Goal: Transaction & Acquisition: Purchase product/service

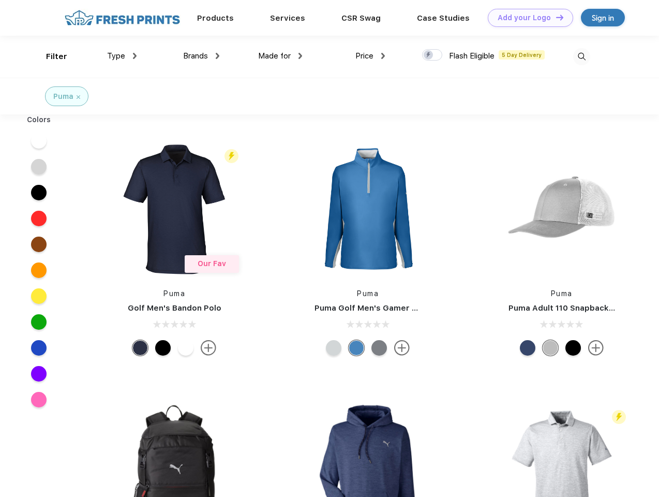
click at [527, 18] on link "Add your Logo Design Tool" at bounding box center [530, 18] width 85 height 18
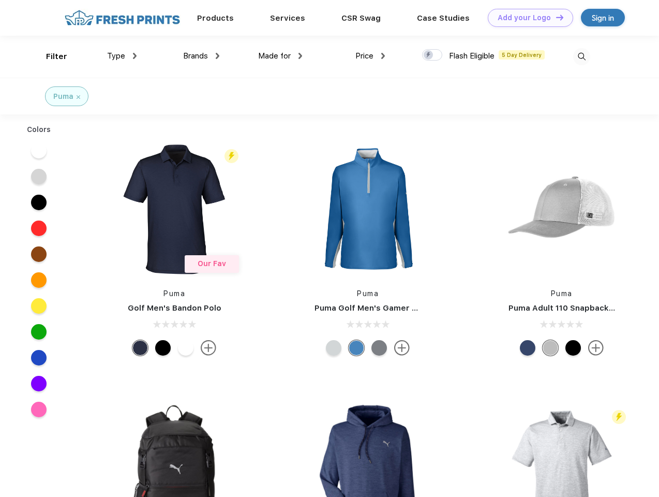
click at [0, 0] on div "Design Tool" at bounding box center [0, 0] width 0 height 0
click at [555, 17] on link "Add your Logo Design Tool" at bounding box center [530, 18] width 85 height 18
click at [50, 56] on div "Filter" at bounding box center [56, 57] width 21 height 12
click at [122, 56] on span "Type" at bounding box center [116, 55] width 18 height 9
click at [201, 56] on span "Brands" at bounding box center [195, 55] width 25 height 9
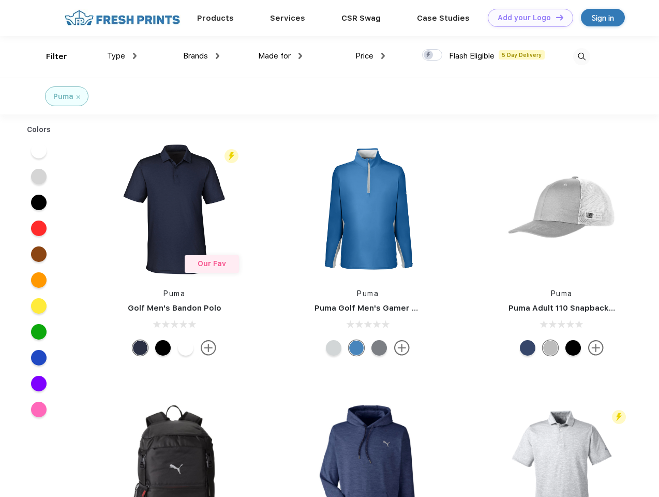
click at [280, 56] on span "Made for" at bounding box center [274, 55] width 33 height 9
click at [370, 56] on span "Price" at bounding box center [364, 55] width 18 height 9
click at [432, 55] on div at bounding box center [432, 54] width 20 height 11
click at [429, 55] on input "checkbox" at bounding box center [425, 52] width 7 height 7
click at [581, 56] on img at bounding box center [581, 56] width 17 height 17
